Goal: Find contact information: Find contact information

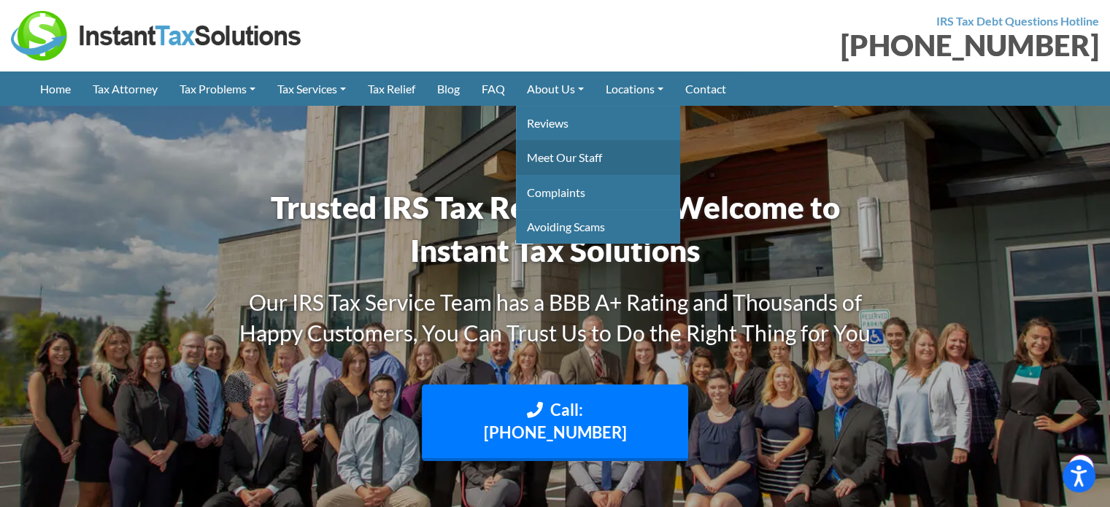
click at [581, 158] on link "Meet Our Staff" at bounding box center [598, 157] width 164 height 34
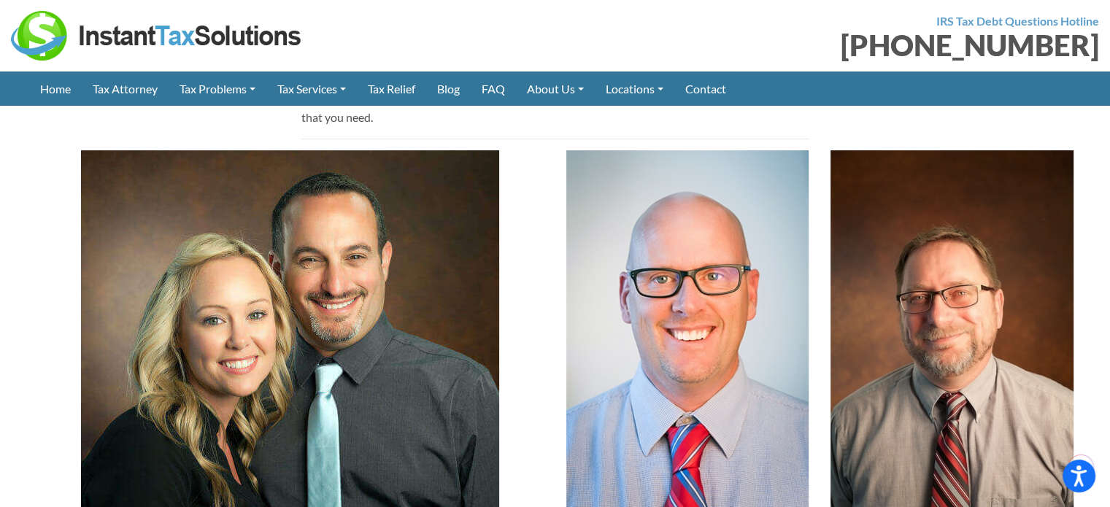
scroll to position [448, 0]
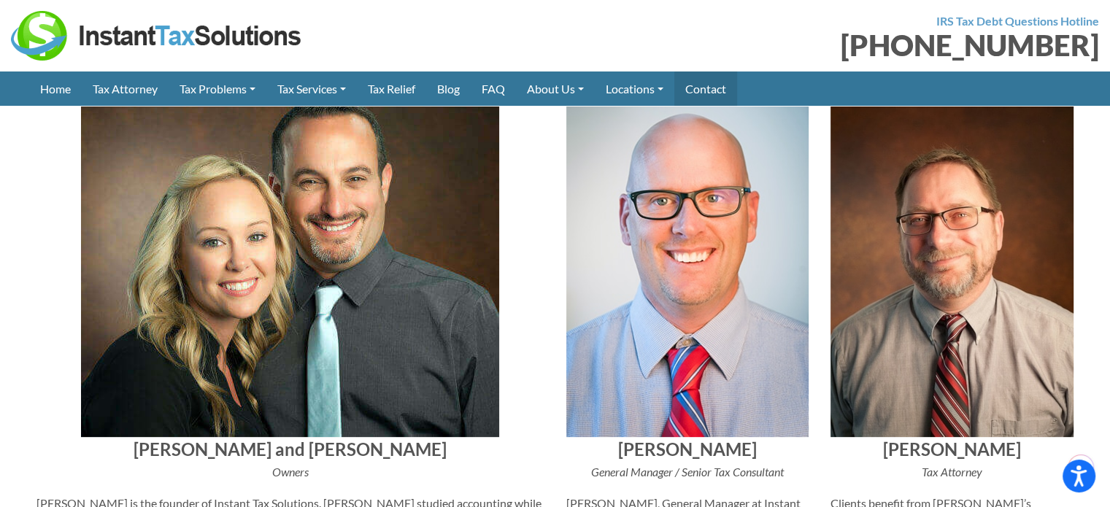
click at [709, 93] on link "Contact" at bounding box center [705, 89] width 63 height 34
